Goal: Use online tool/utility

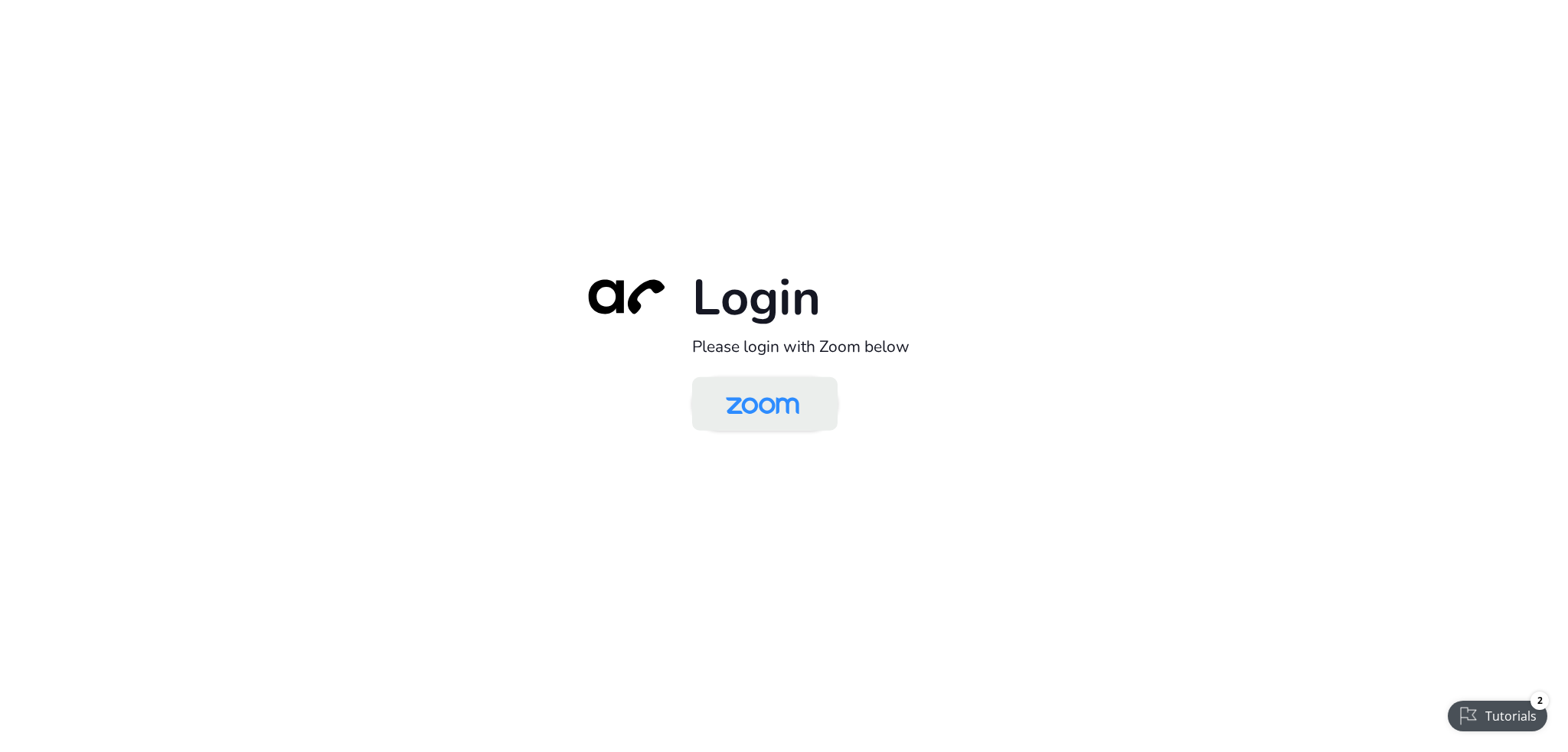
click at [808, 385] on img at bounding box center [762, 405] width 105 height 49
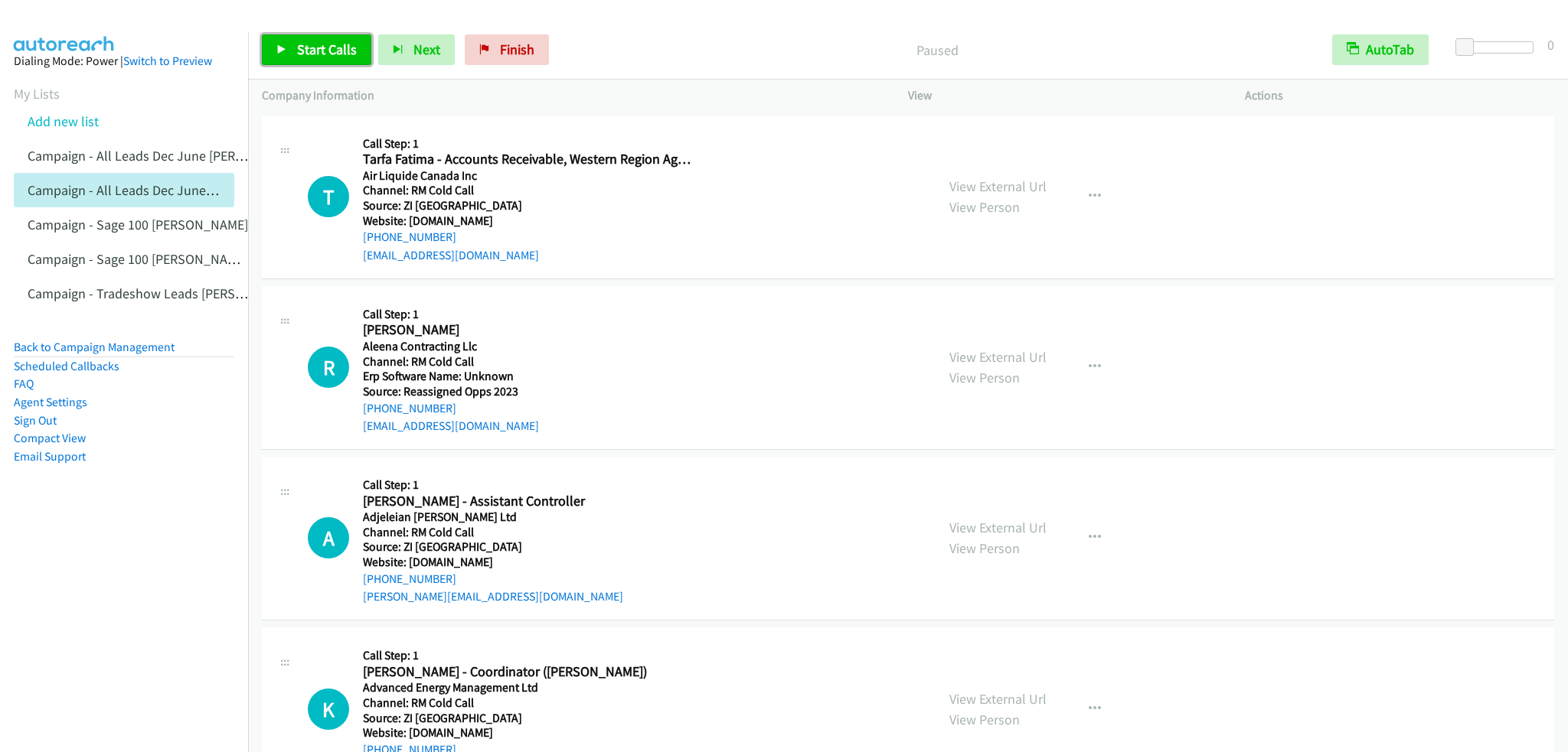
click at [318, 49] on span "Start Calls" at bounding box center [326, 49] width 60 height 18
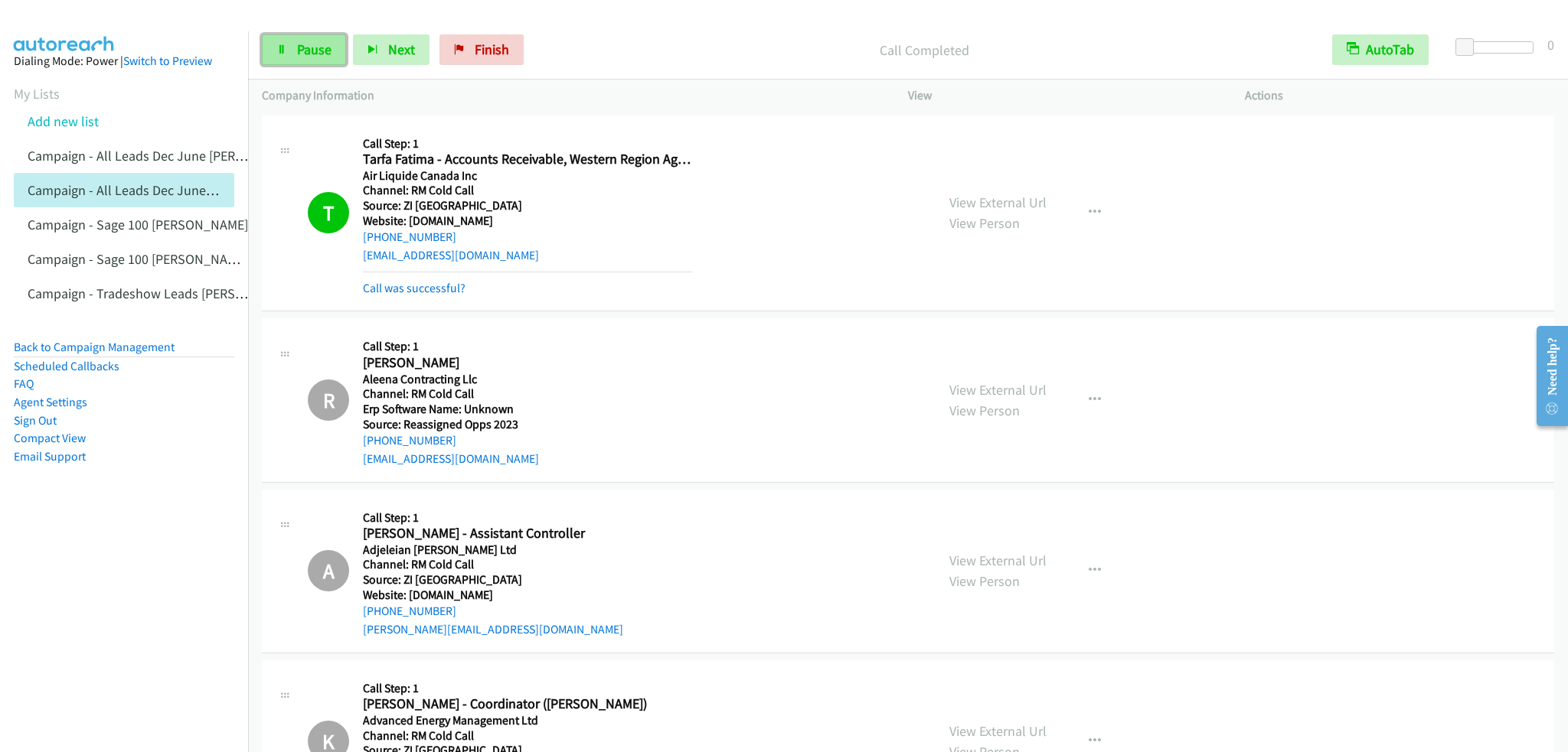
click at [312, 45] on span "Pause" at bounding box center [314, 49] width 34 height 18
click at [316, 56] on span "Start Calls" at bounding box center [326, 49] width 60 height 18
click at [266, 45] on link "Pause" at bounding box center [304, 49] width 85 height 30
drag, startPoint x: 351, startPoint y: 47, endPoint x: 350, endPoint y: 39, distance: 8.1
click at [351, 47] on span "Start Calls" at bounding box center [326, 49] width 60 height 18
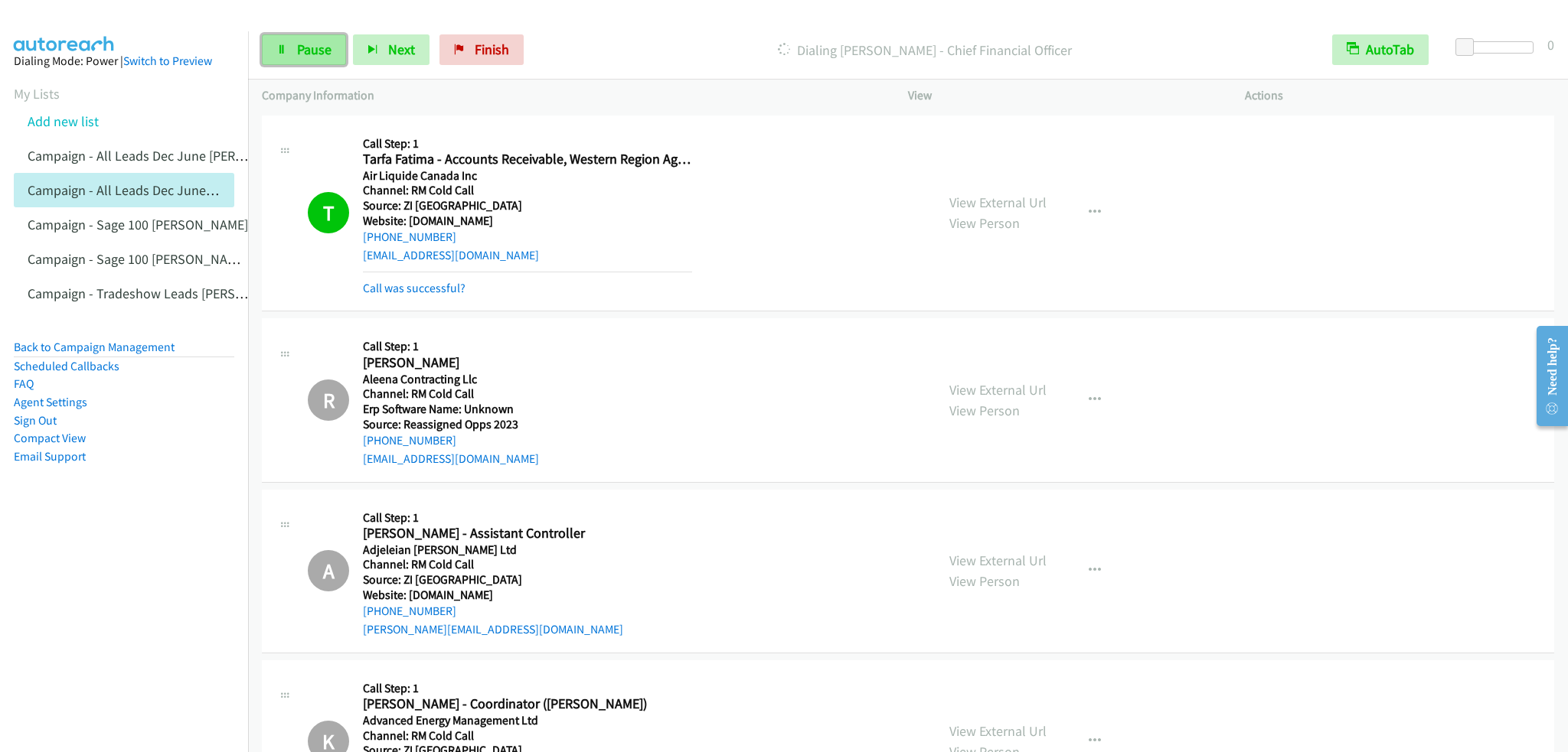
click at [298, 49] on span "Pause" at bounding box center [314, 49] width 34 height 18
